Goal: Find specific page/section: Find specific page/section

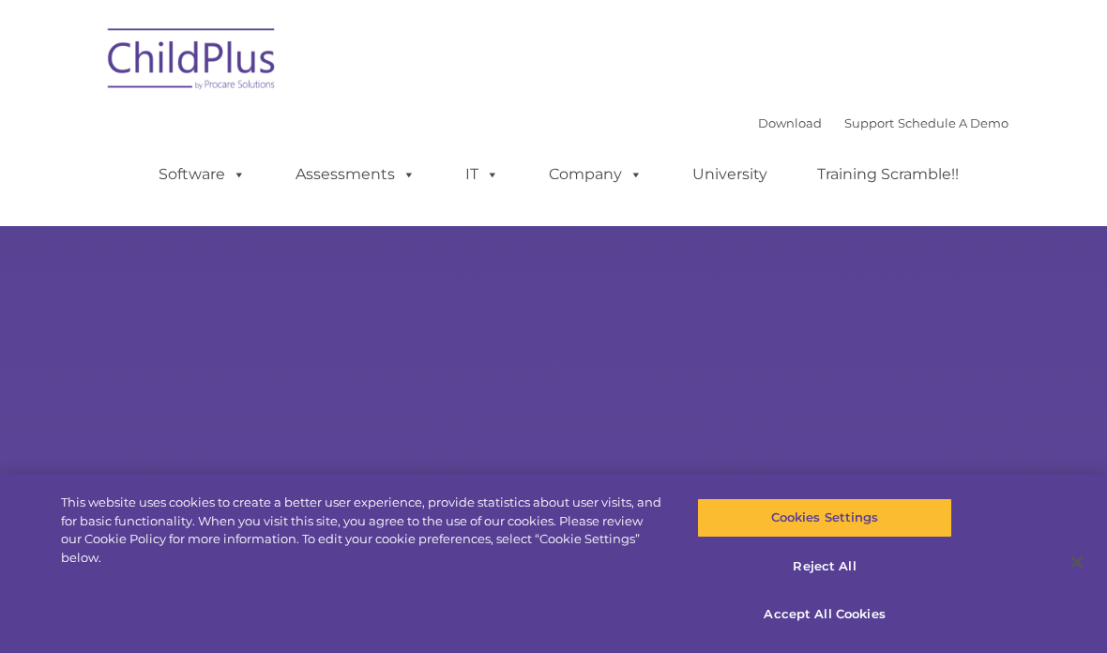
select select "MEDIUM"
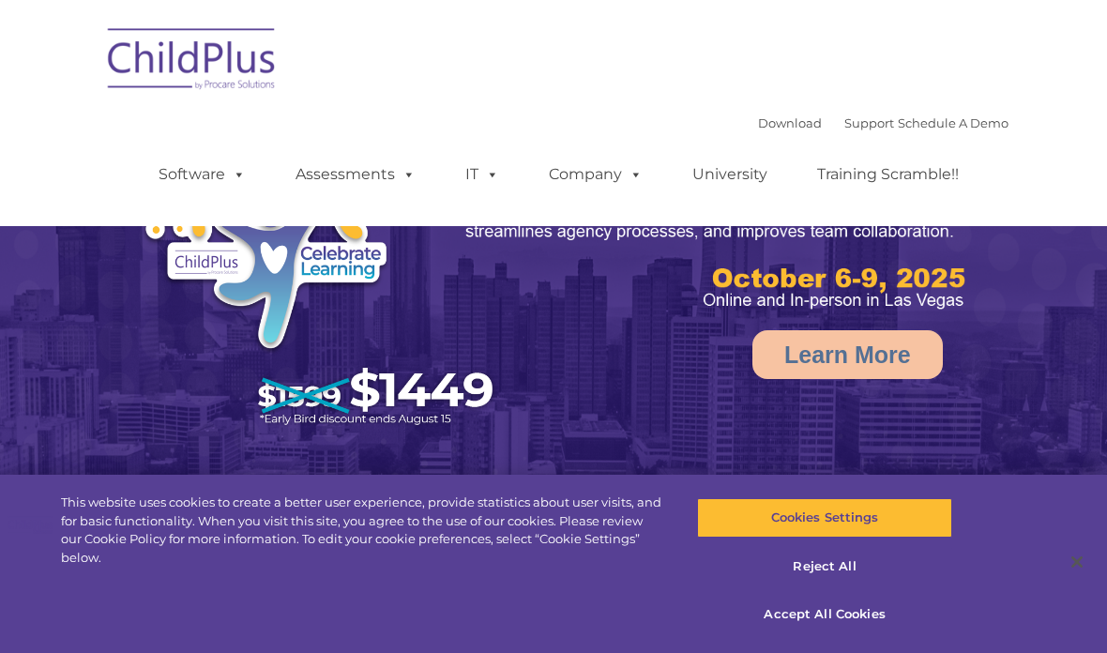
select select "MEDIUM"
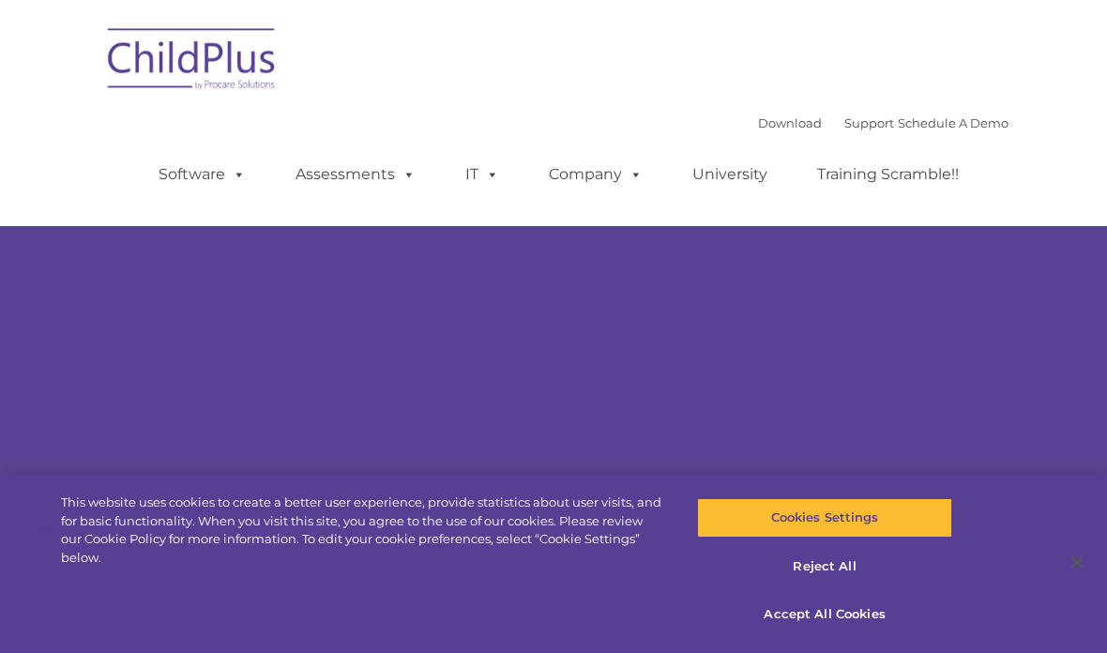
type input ""
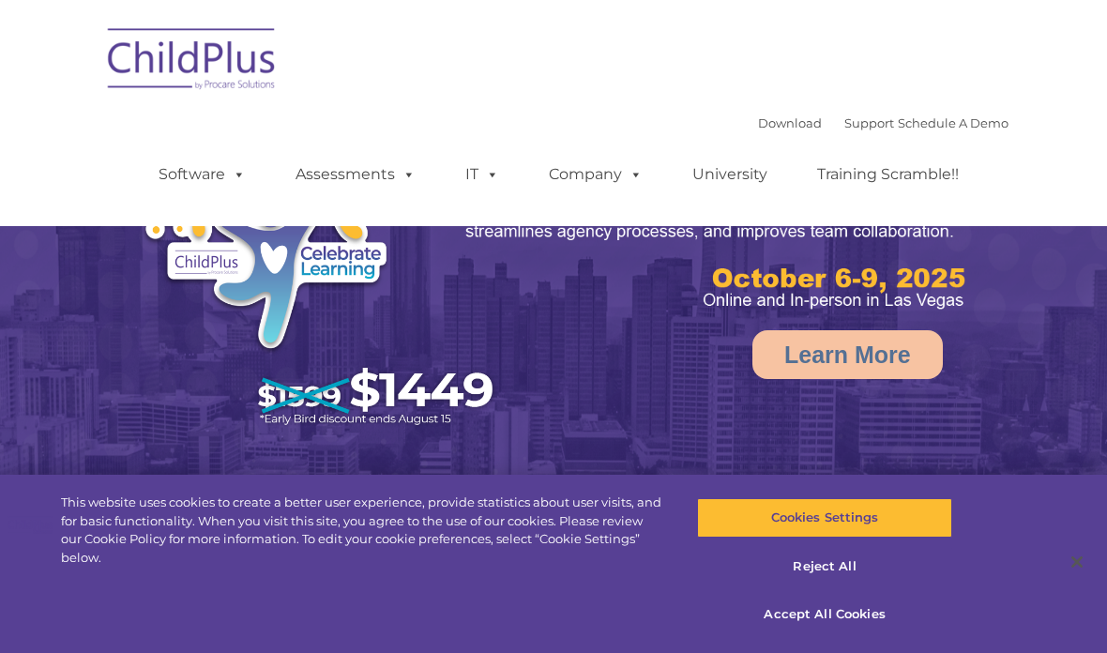
select select "MEDIUM"
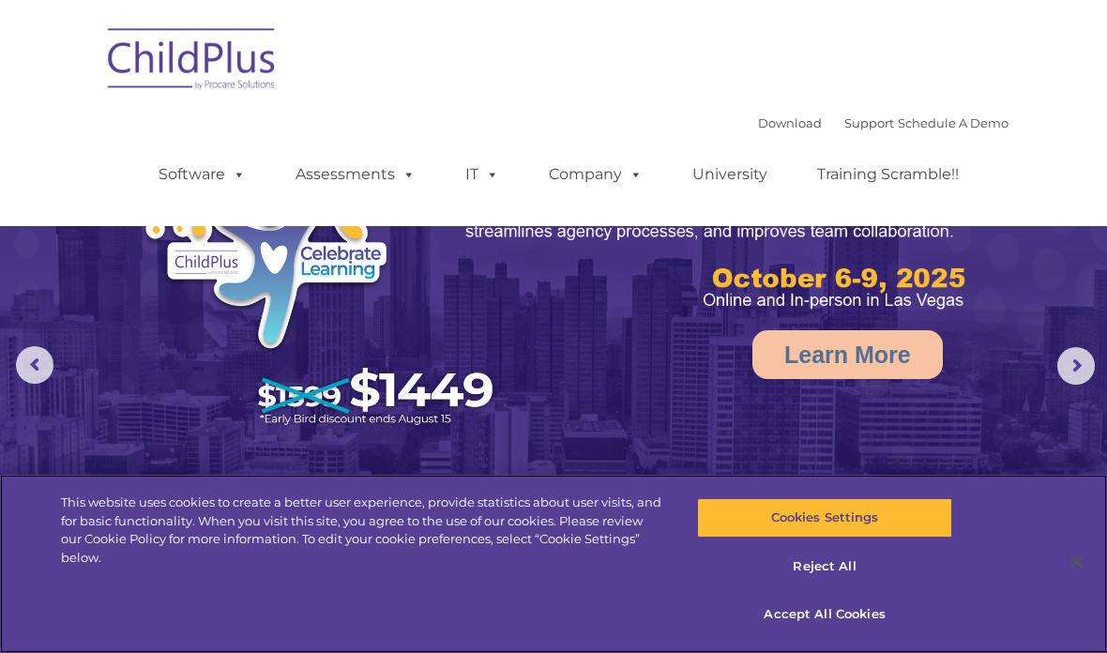
click at [885, 515] on button "Cookies Settings" at bounding box center [824, 517] width 254 height 39
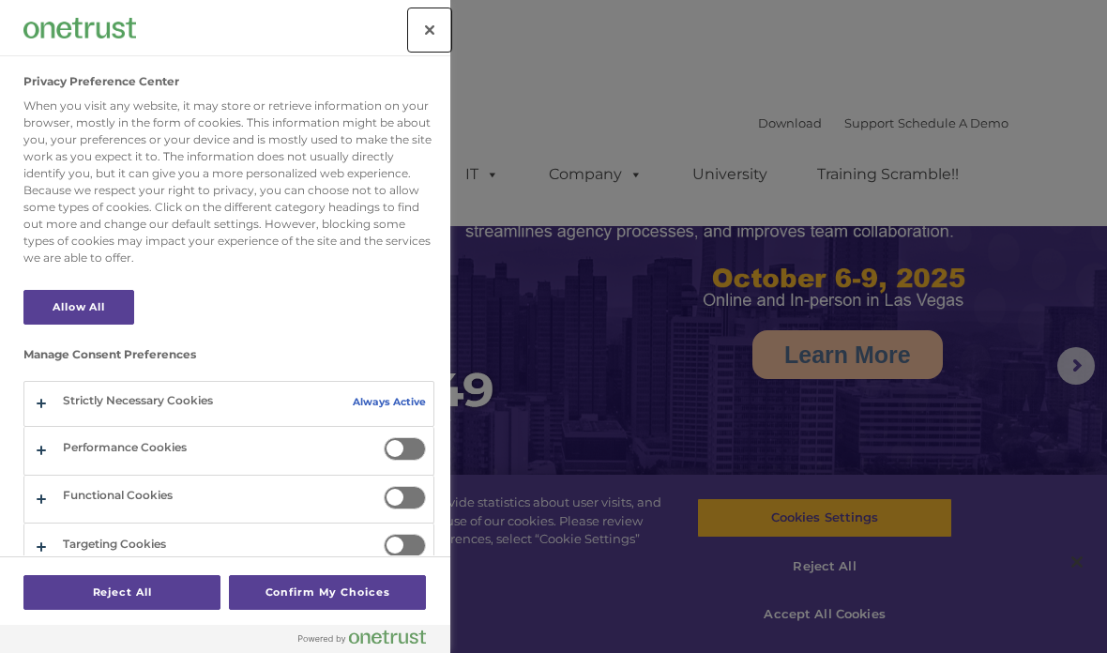
click at [425, 33] on button "Close" at bounding box center [429, 29] width 41 height 41
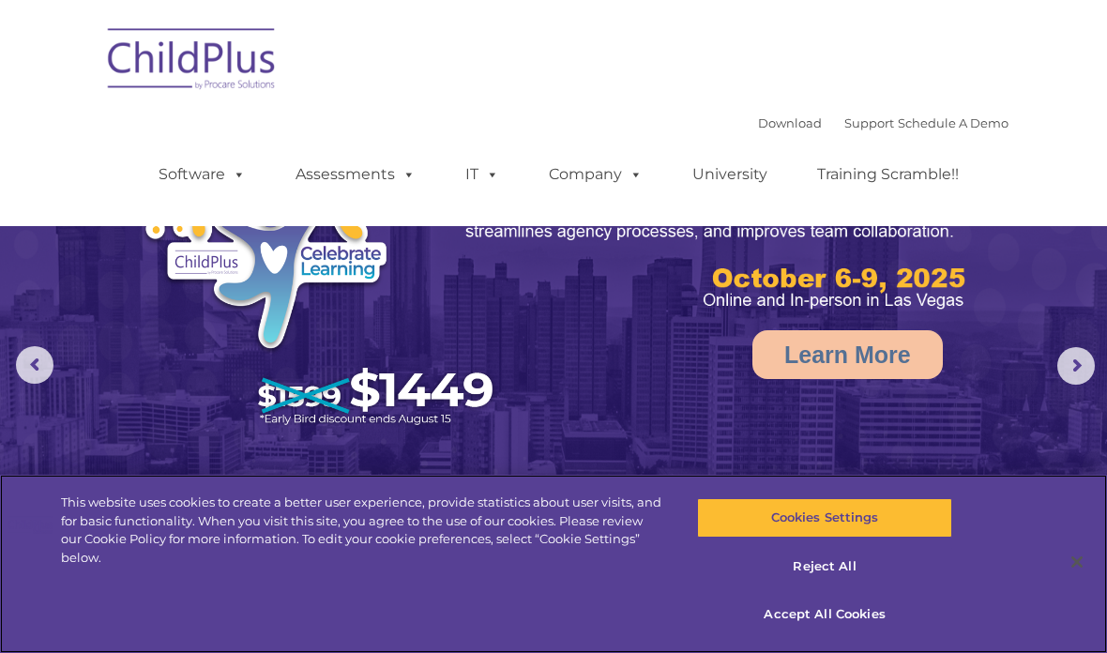
click at [860, 610] on button "Accept All Cookies" at bounding box center [824, 614] width 254 height 39
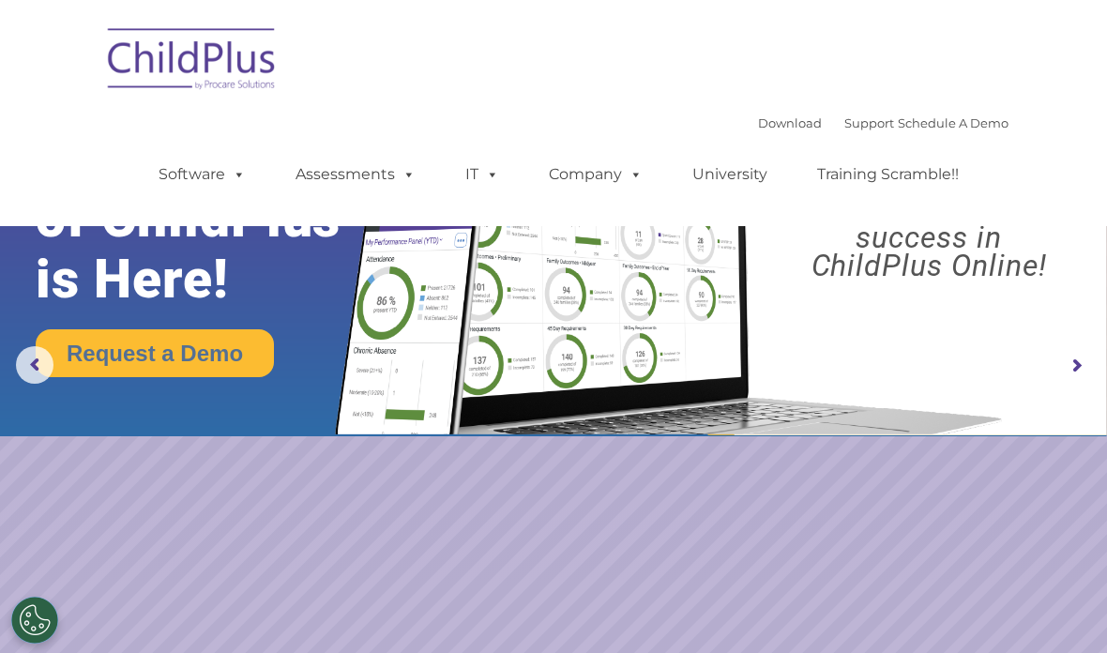
click at [252, 85] on img at bounding box center [193, 62] width 188 height 94
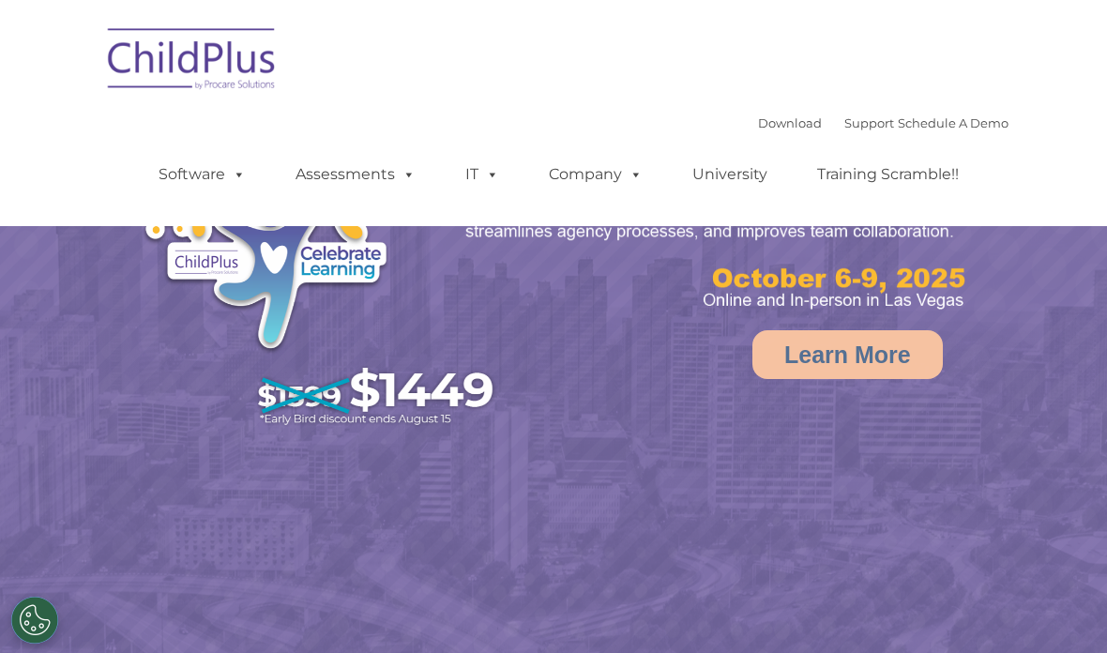
select select "MEDIUM"
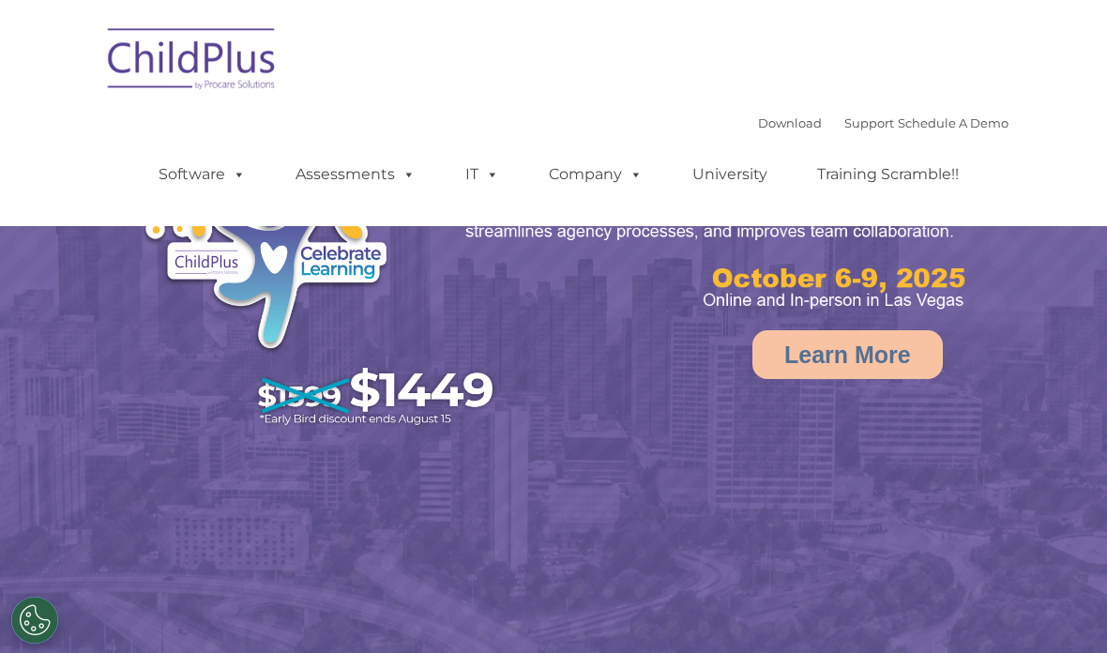
select select "MEDIUM"
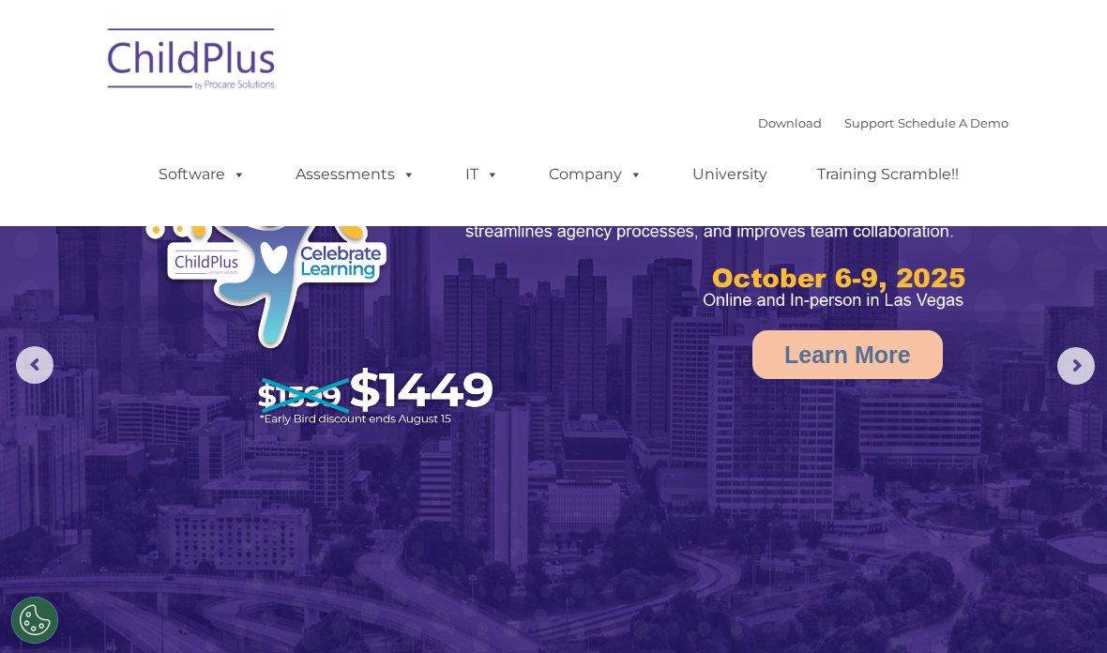
click at [384, 175] on link "Assessments" at bounding box center [356, 175] width 158 height 38
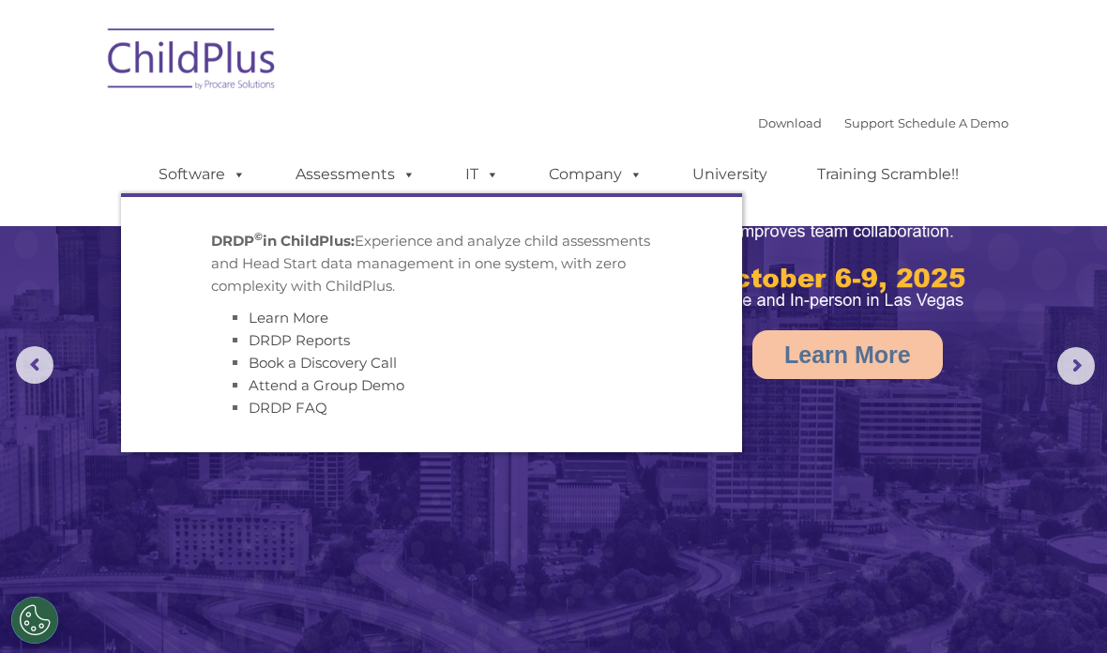
click at [403, 179] on span at bounding box center [405, 174] width 21 height 18
